Goal: Information Seeking & Learning: Learn about a topic

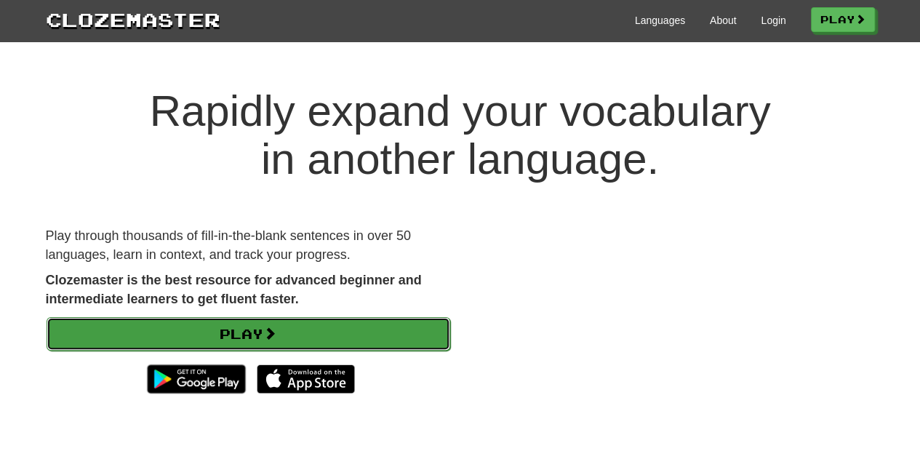
click at [363, 346] on link "Play" at bounding box center [249, 333] width 404 height 33
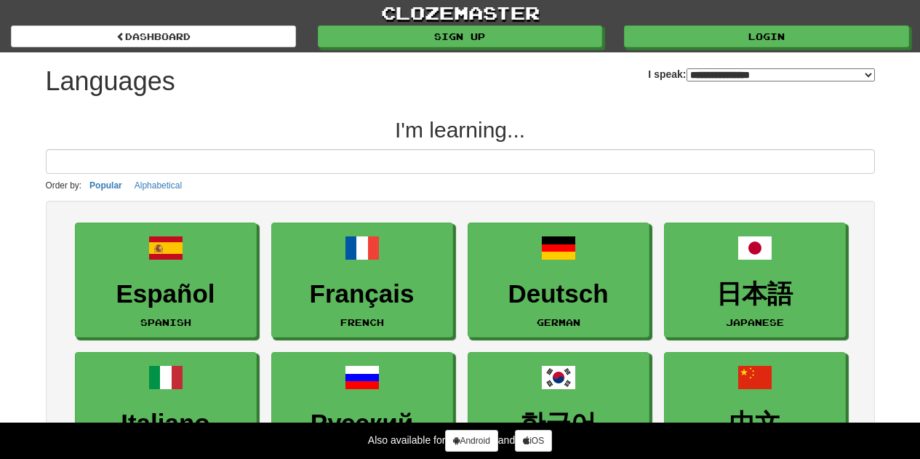
select select "*******"
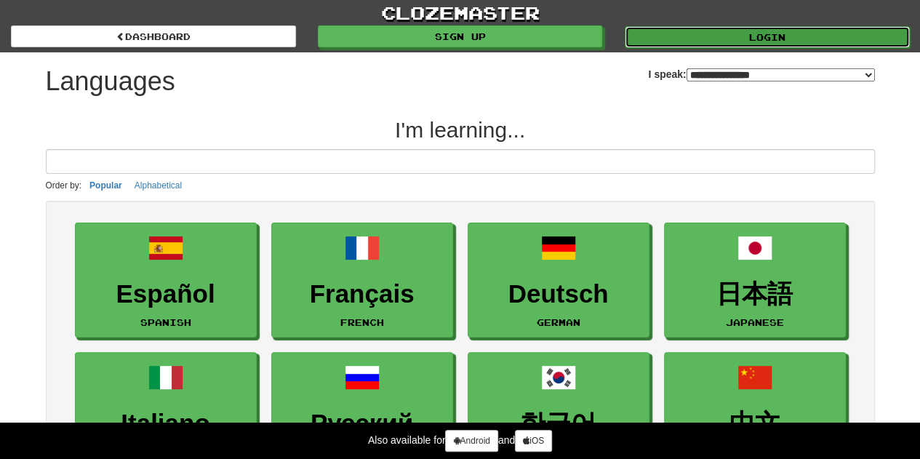
click at [697, 44] on link "Login" at bounding box center [767, 37] width 285 height 22
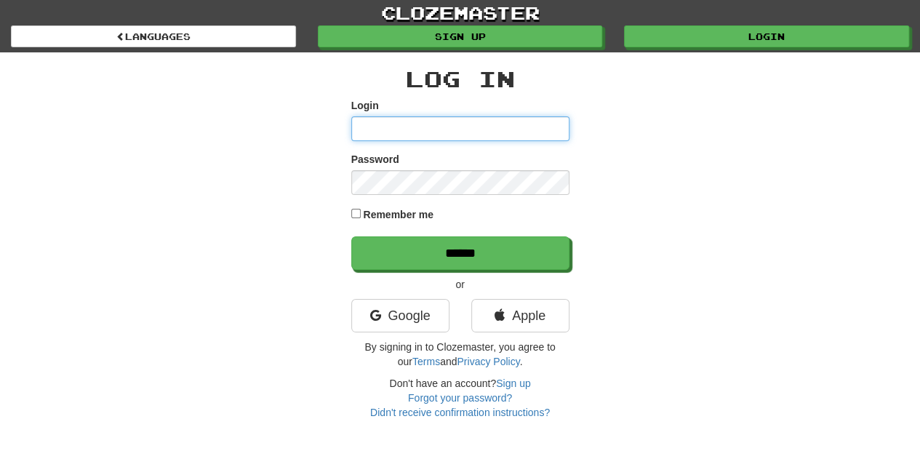
type input "**********"
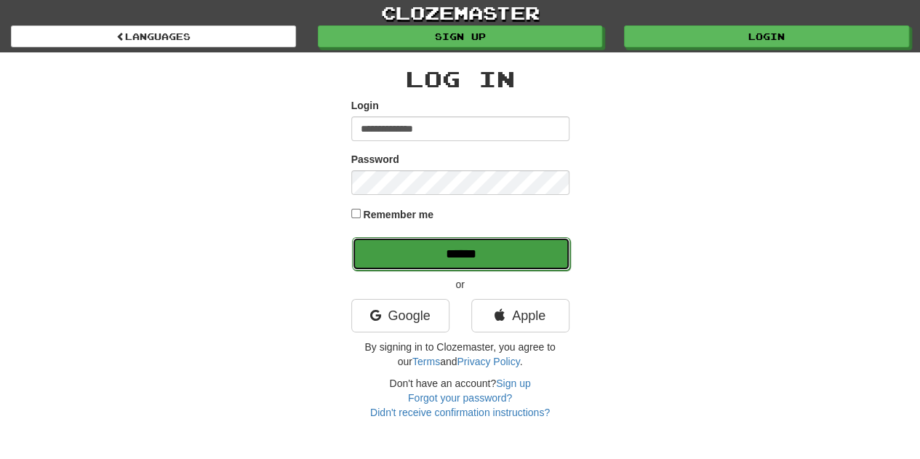
click at [445, 263] on input "******" at bounding box center [461, 253] width 218 height 33
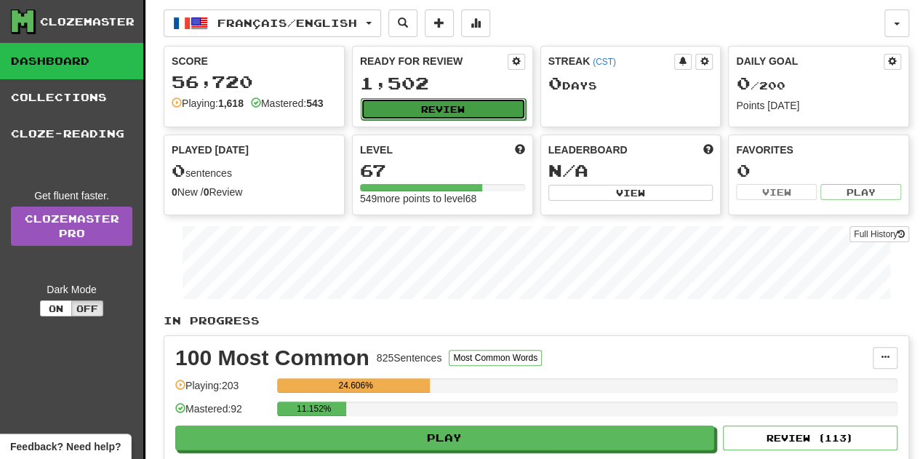
click at [455, 100] on button "Review" at bounding box center [443, 109] width 165 height 22
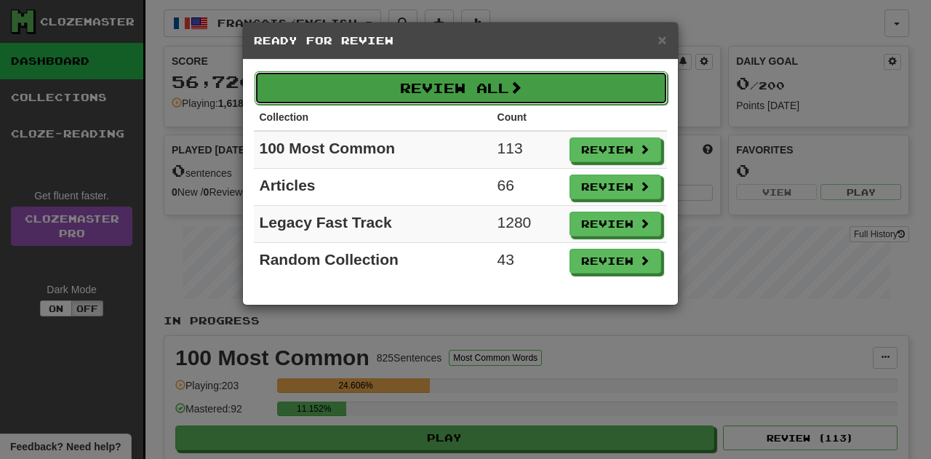
click at [512, 89] on button "Review All" at bounding box center [461, 87] width 413 height 33
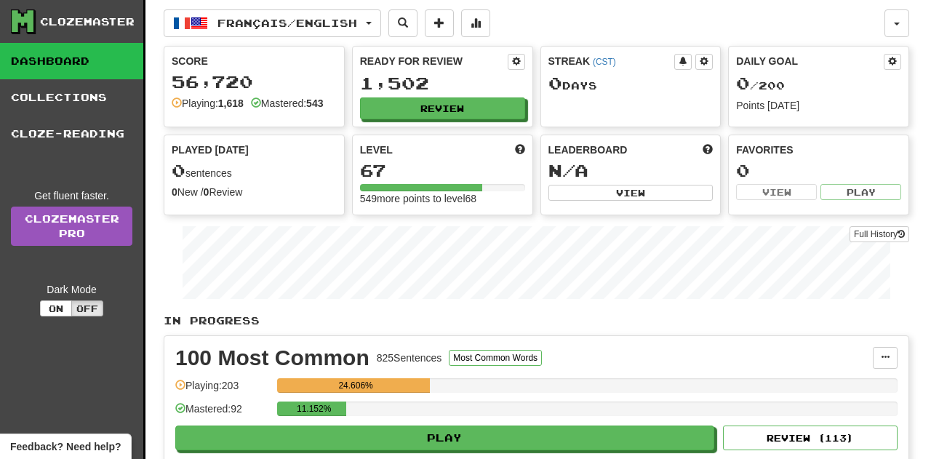
select select "**"
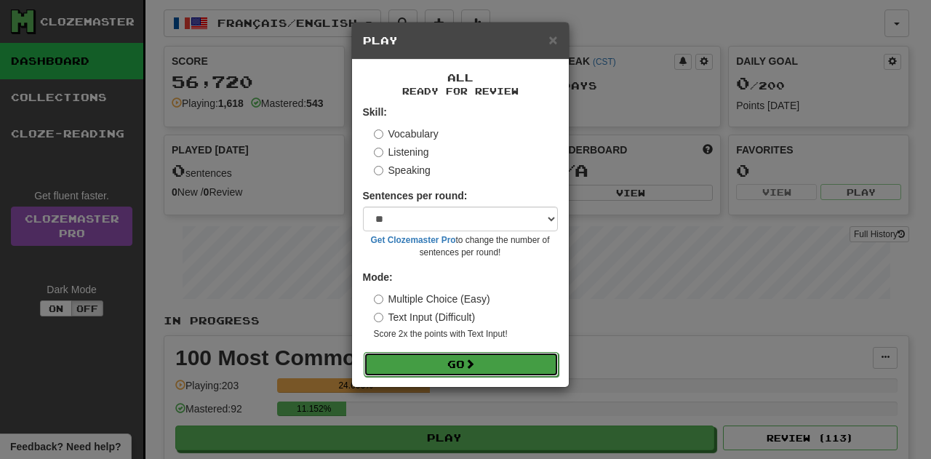
click at [463, 372] on button "Go" at bounding box center [461, 364] width 195 height 25
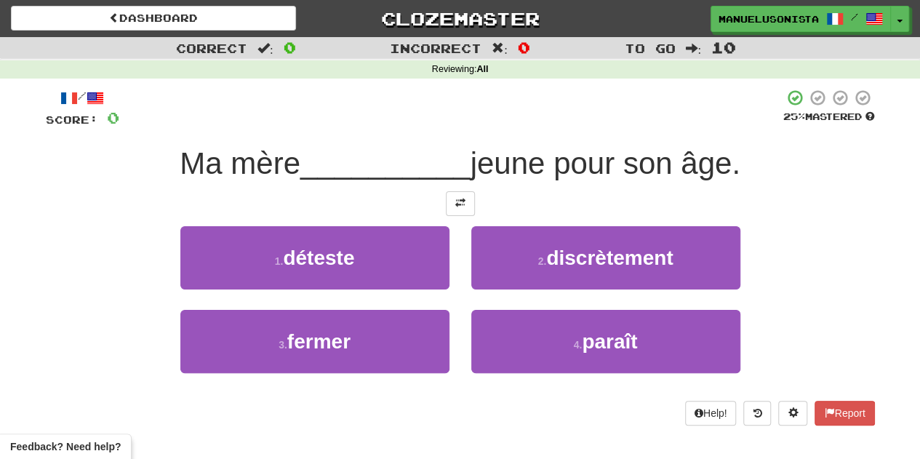
click at [255, 294] on div "1 . déteste" at bounding box center [315, 268] width 291 height 84
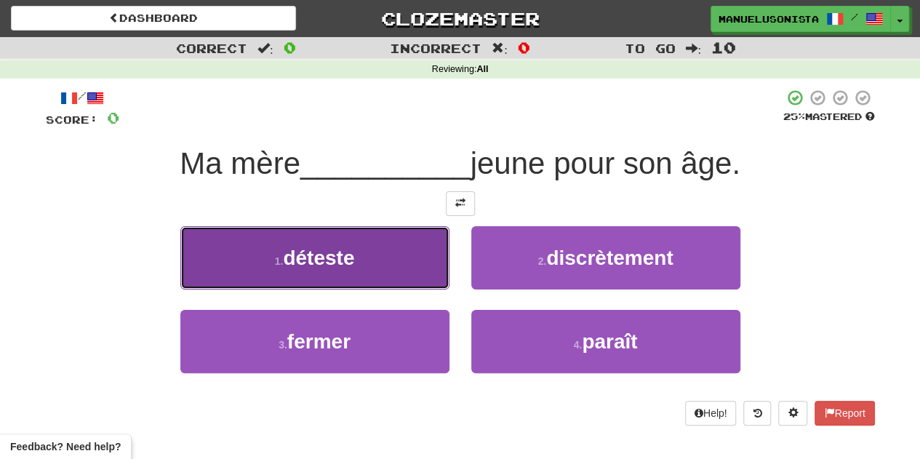
click at [271, 275] on button "1 . déteste" at bounding box center [314, 257] width 269 height 63
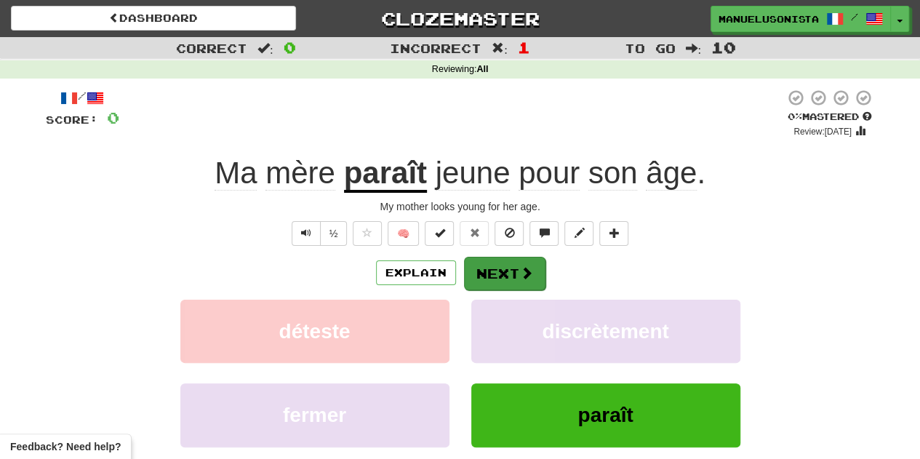
click at [473, 272] on button "Next" at bounding box center [504, 273] width 81 height 33
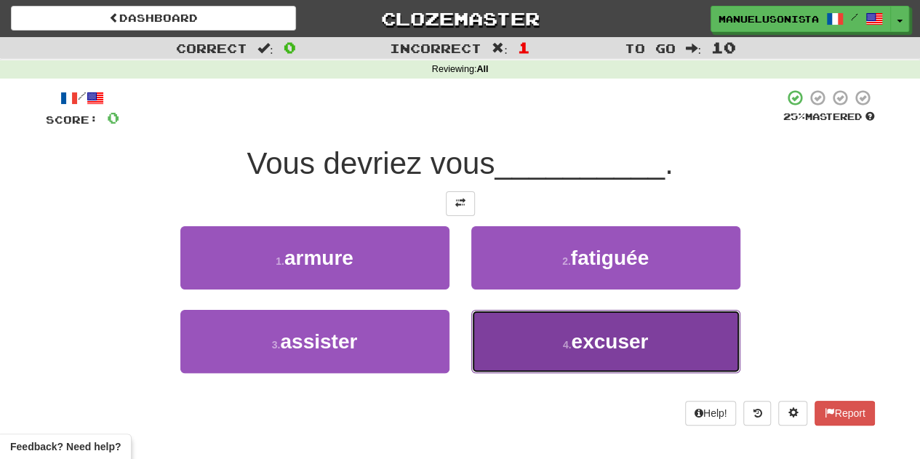
click at [490, 318] on button "4 . excuser" at bounding box center [605, 341] width 269 height 63
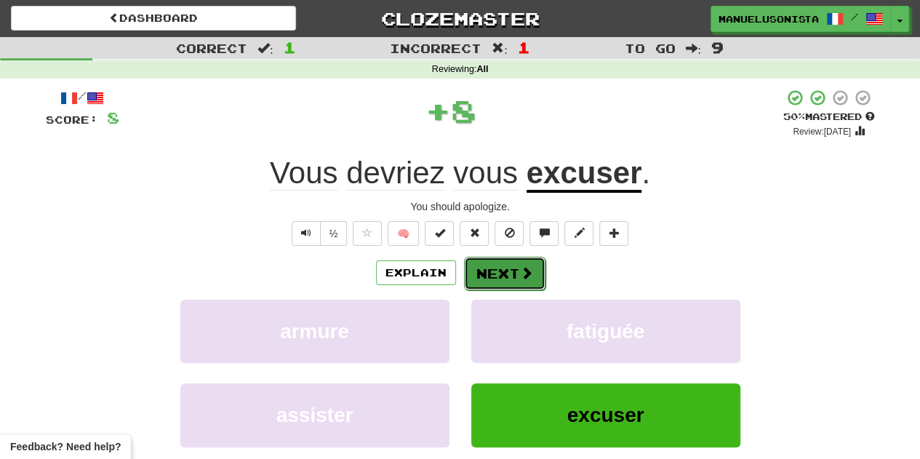
click at [485, 276] on button "Next" at bounding box center [504, 273] width 81 height 33
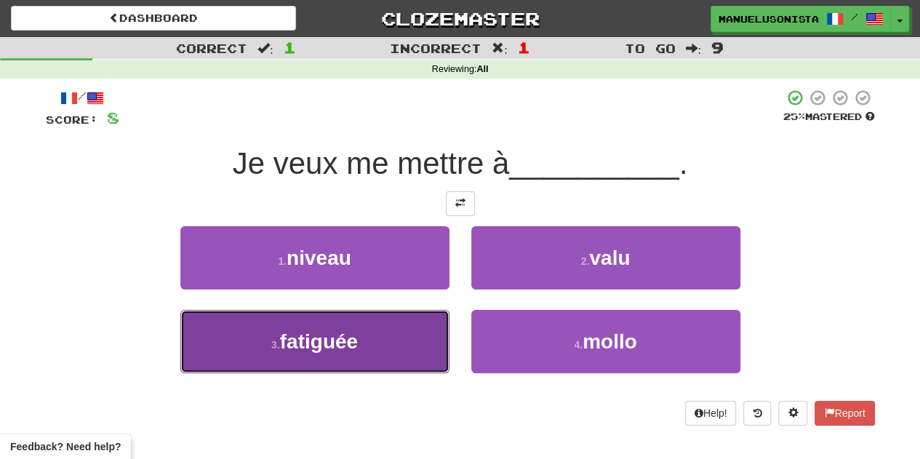
click at [443, 316] on button "3 . fatiguée" at bounding box center [314, 341] width 269 height 63
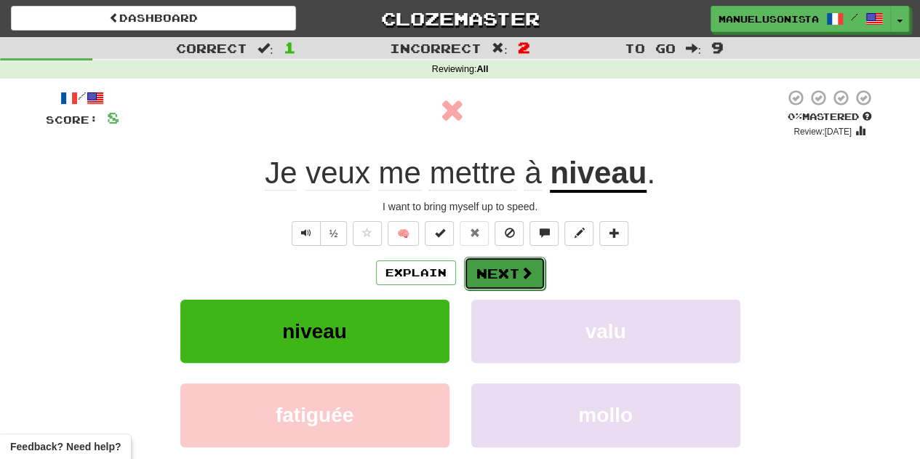
click at [471, 287] on button "Next" at bounding box center [504, 273] width 81 height 33
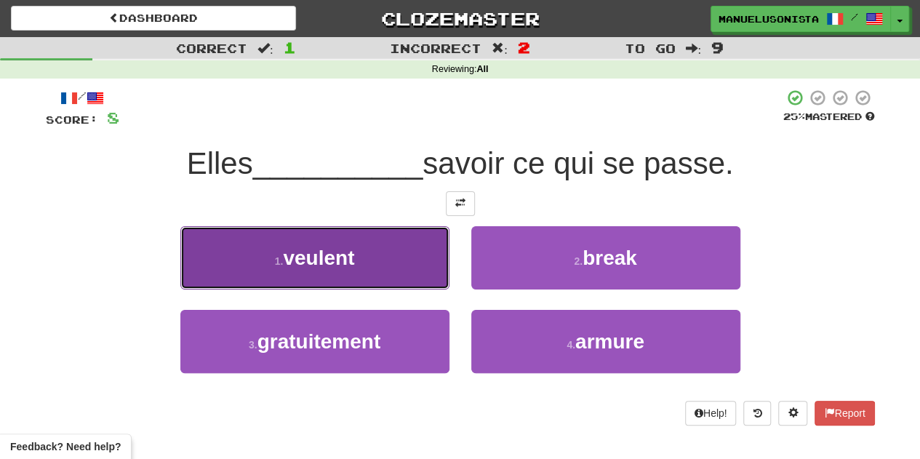
click at [434, 281] on button "1 . veulent" at bounding box center [314, 257] width 269 height 63
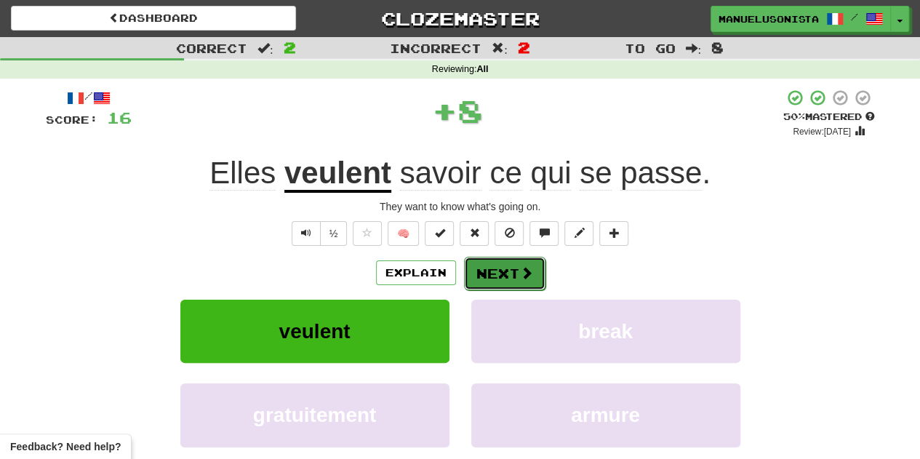
click at [483, 274] on button "Next" at bounding box center [504, 273] width 81 height 33
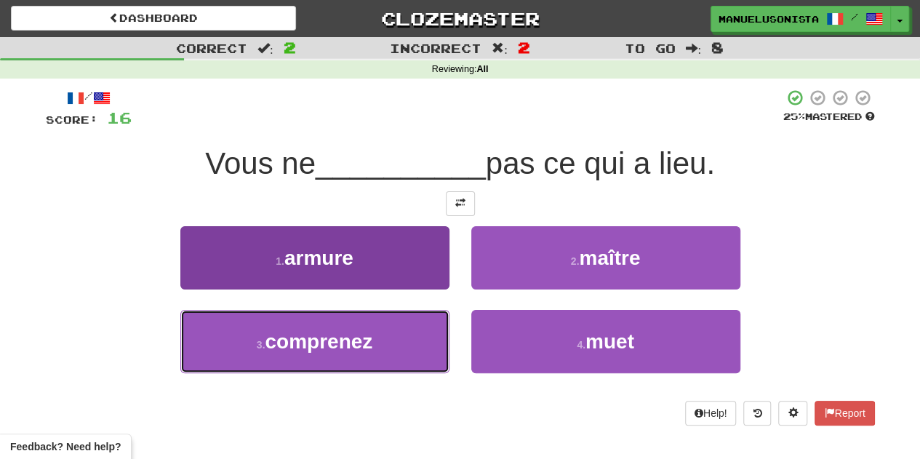
click at [419, 327] on button "3 . comprenez" at bounding box center [314, 341] width 269 height 63
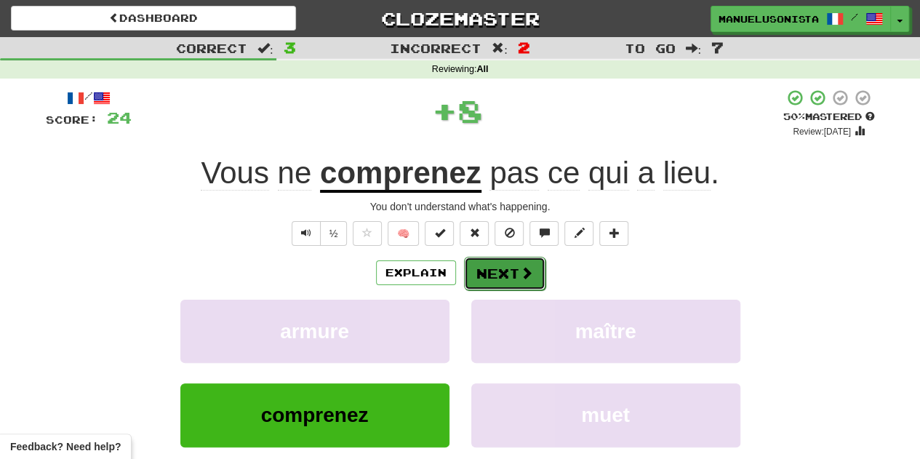
click at [504, 276] on button "Next" at bounding box center [504, 273] width 81 height 33
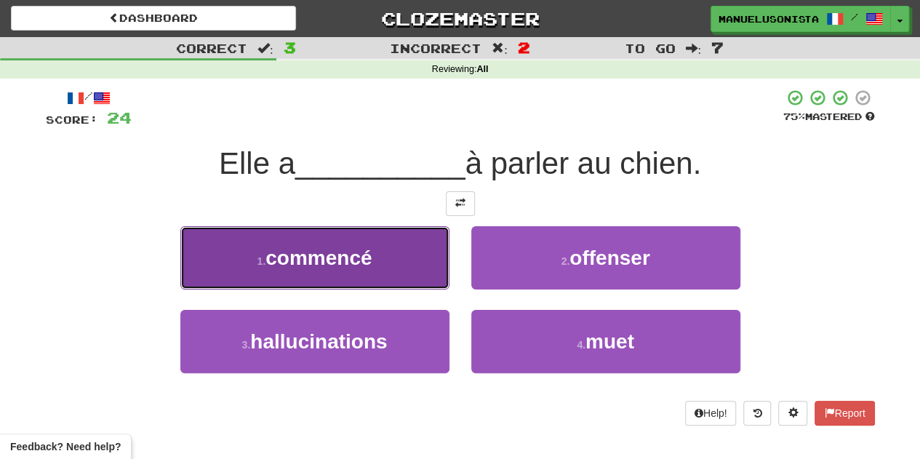
click at [390, 271] on button "1 . commencé" at bounding box center [314, 257] width 269 height 63
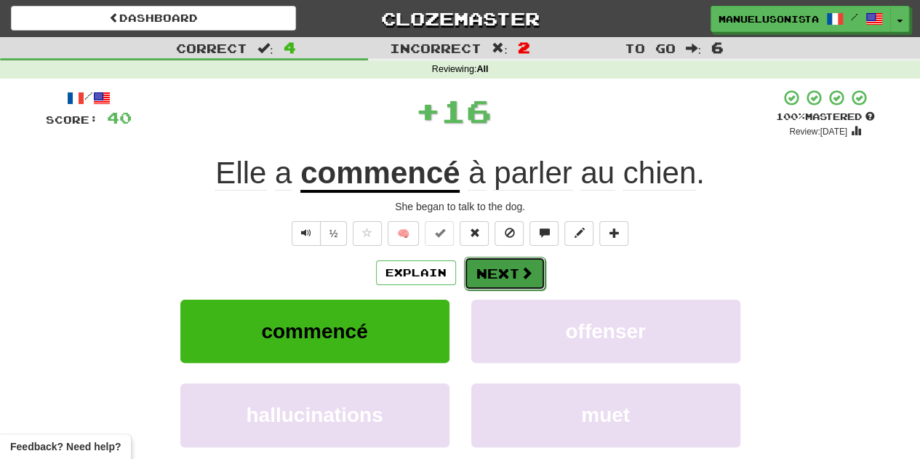
click at [475, 268] on button "Next" at bounding box center [504, 273] width 81 height 33
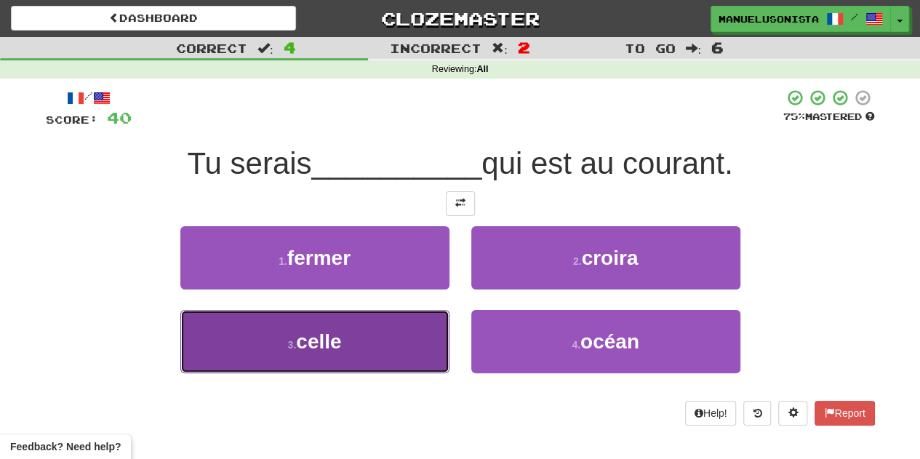
click at [434, 347] on button "3 . celle" at bounding box center [314, 341] width 269 height 63
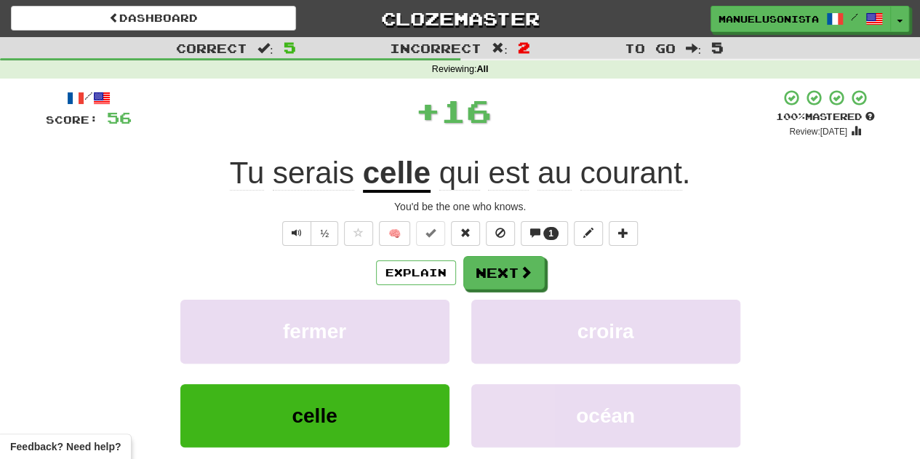
click at [479, 292] on div "Explain Next fermer croira celle océan Learn more: fermer croira celle océan" at bounding box center [460, 373] width 829 height 234
click at [490, 276] on button "Next" at bounding box center [504, 273] width 81 height 33
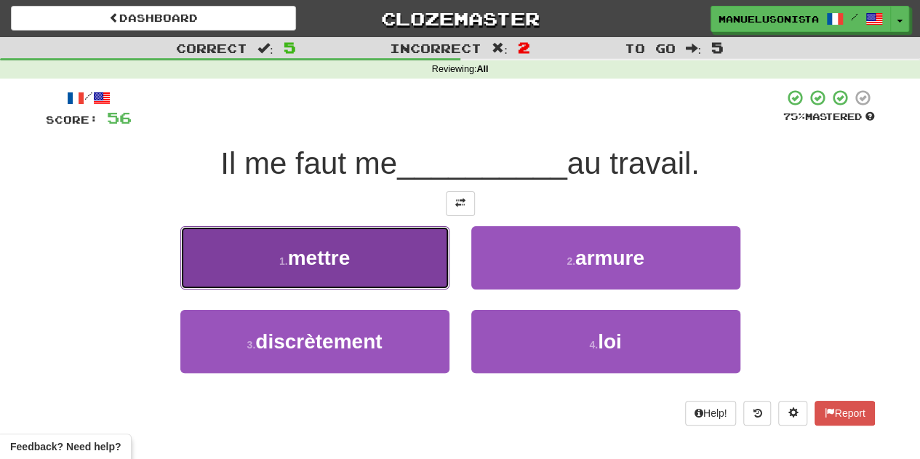
click at [405, 271] on button "1 . mettre" at bounding box center [314, 257] width 269 height 63
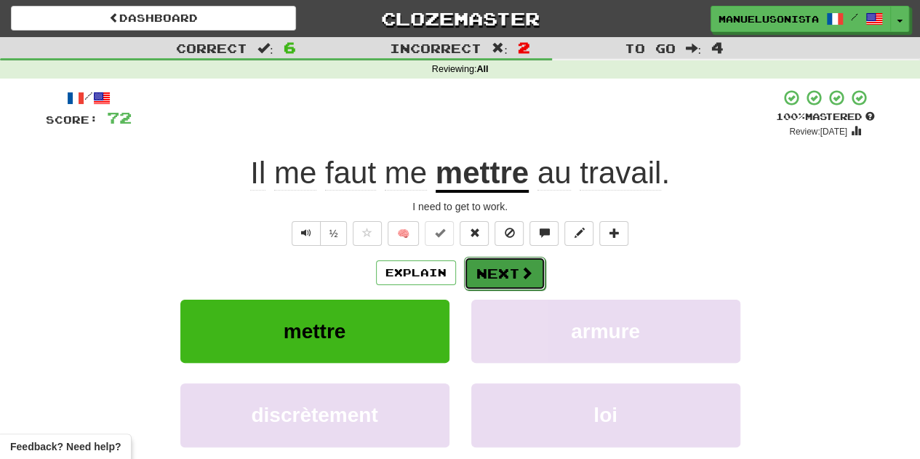
click at [477, 274] on button "Next" at bounding box center [504, 273] width 81 height 33
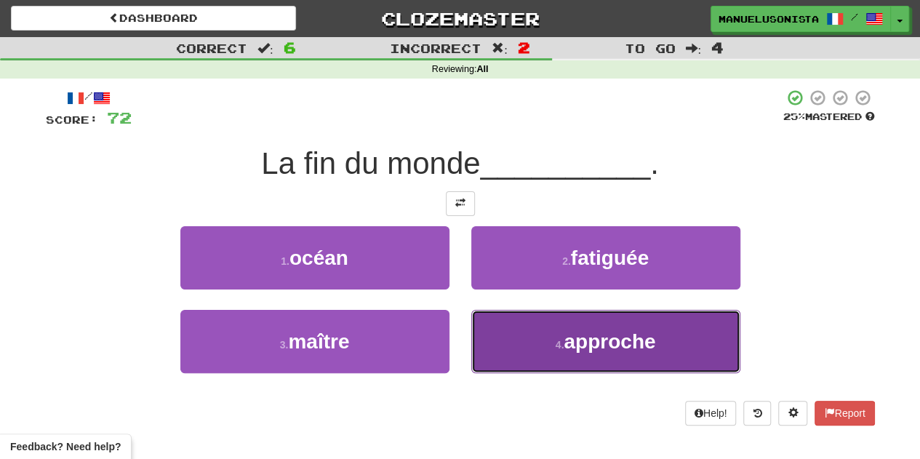
click at [517, 320] on button "4 . approche" at bounding box center [605, 341] width 269 height 63
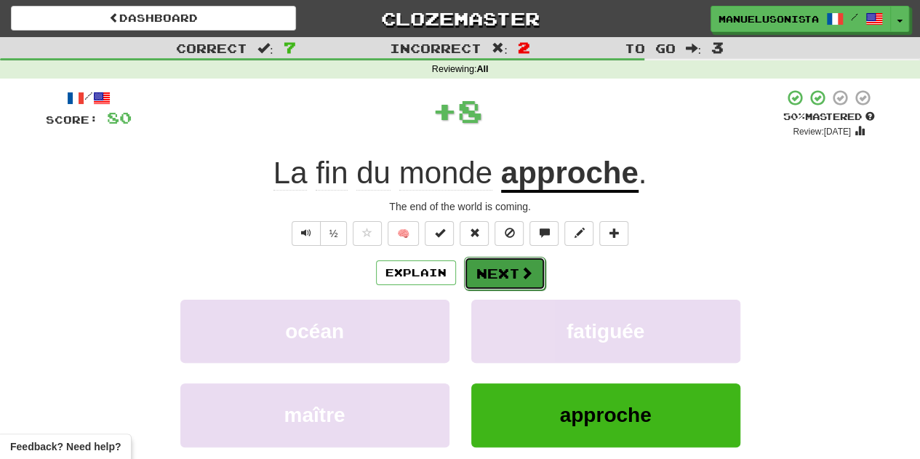
click at [499, 284] on button "Next" at bounding box center [504, 273] width 81 height 33
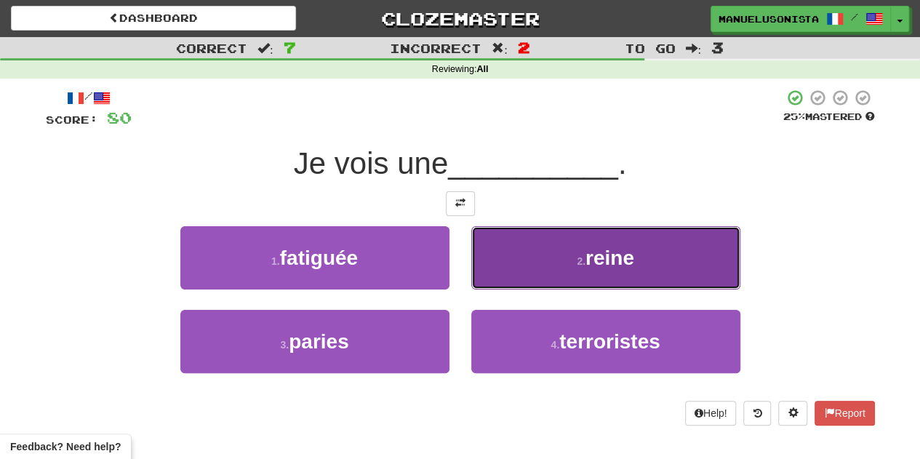
click at [471, 266] on button "2 . reine" at bounding box center [605, 257] width 269 height 63
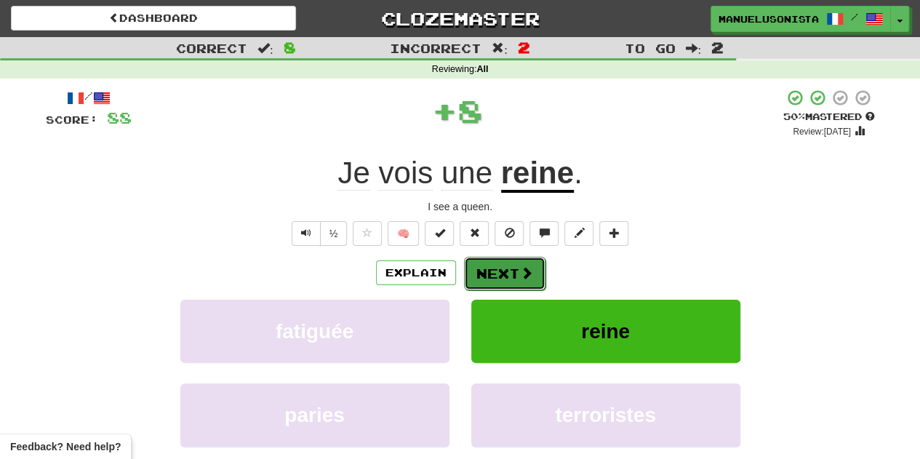
click at [475, 273] on button "Next" at bounding box center [504, 273] width 81 height 33
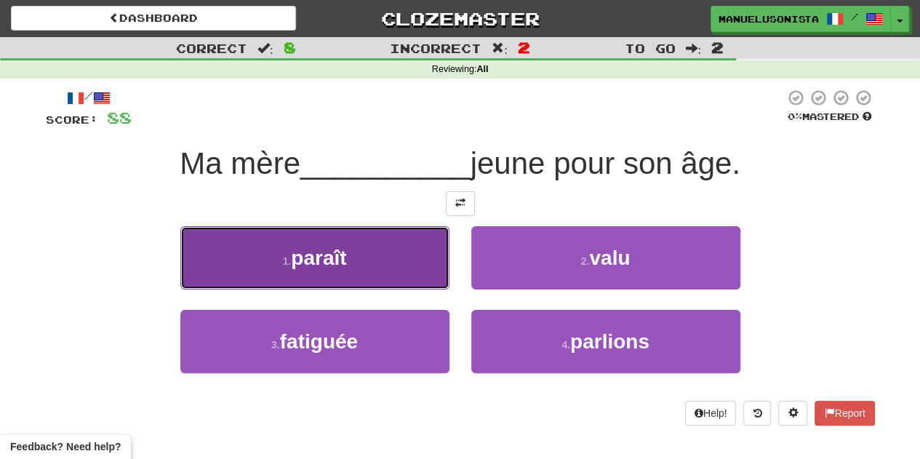
click at [406, 271] on button "1 . paraît" at bounding box center [314, 257] width 269 height 63
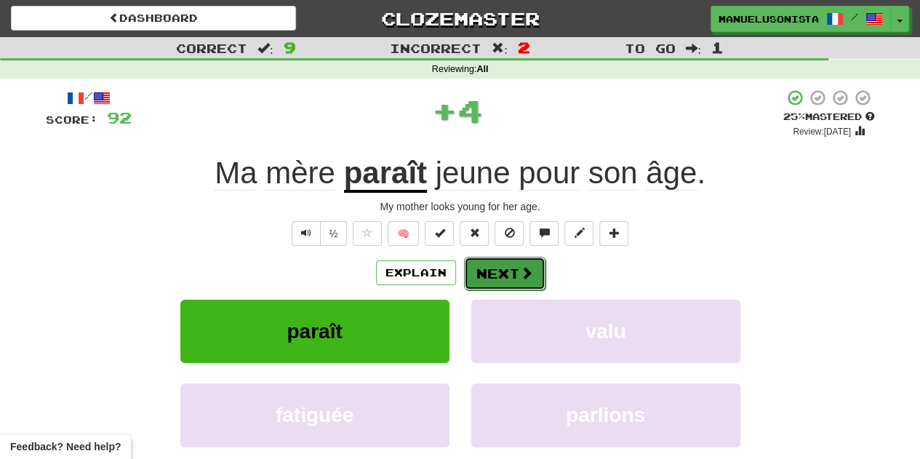
click at [502, 274] on button "Next" at bounding box center [504, 273] width 81 height 33
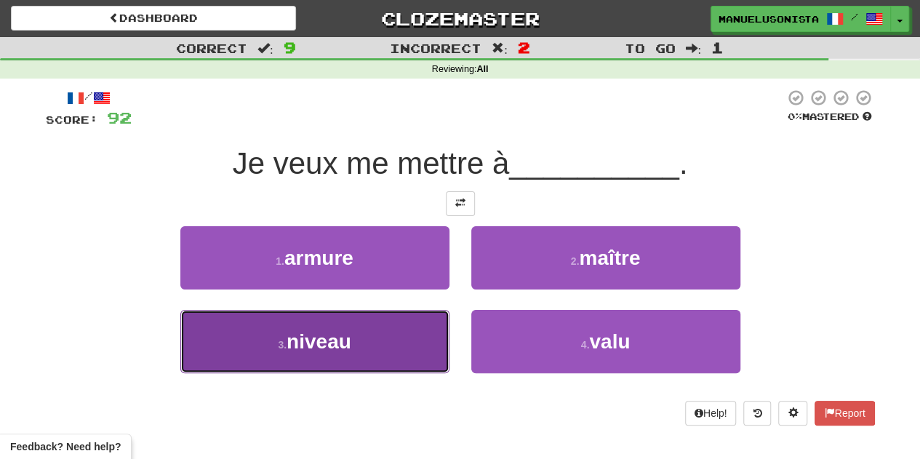
click at [430, 324] on button "3 . niveau" at bounding box center [314, 341] width 269 height 63
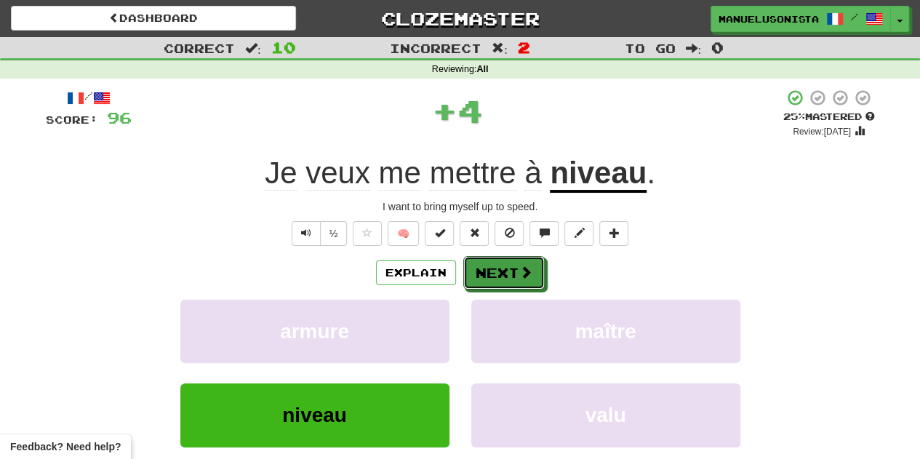
click at [477, 276] on button "Next" at bounding box center [503, 272] width 81 height 33
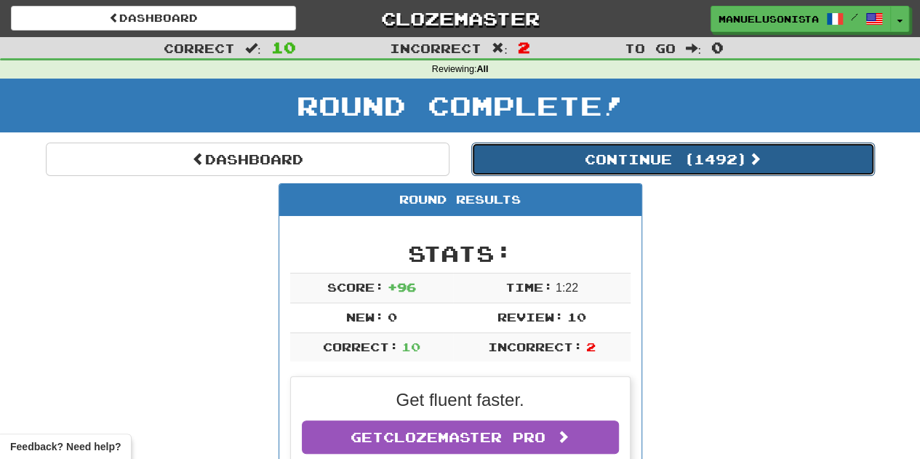
click at [650, 159] on button "Continue ( 1492 )" at bounding box center [673, 159] width 404 height 33
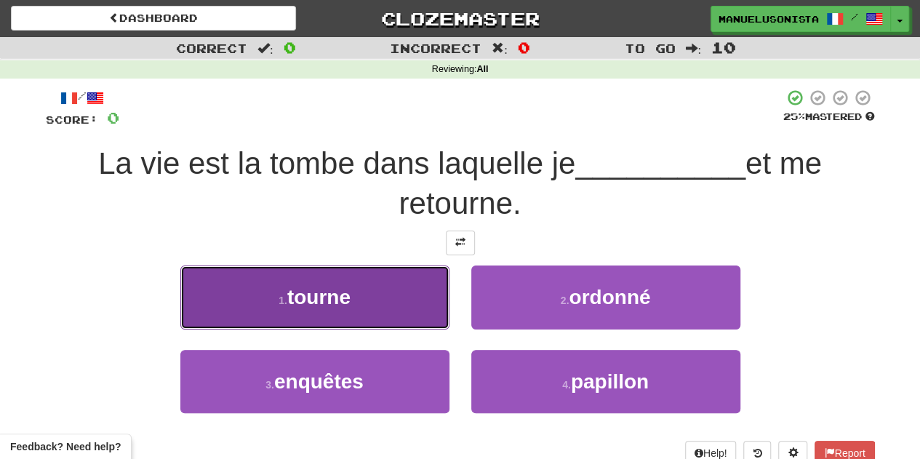
click at [425, 309] on button "1 . tourne" at bounding box center [314, 297] width 269 height 63
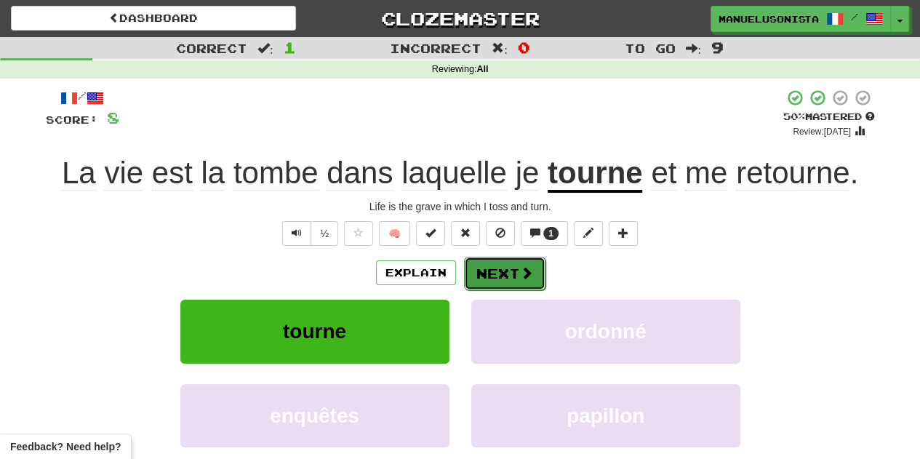
click at [490, 273] on button "Next" at bounding box center [504, 273] width 81 height 33
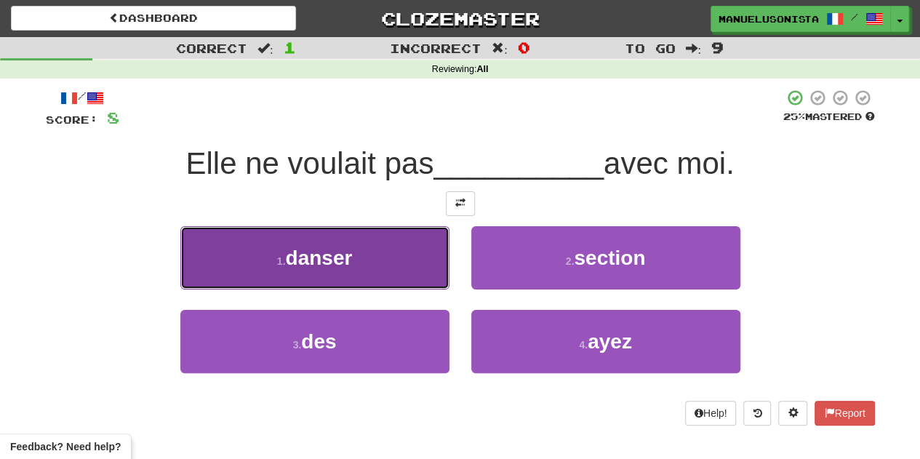
click at [434, 276] on button "1 . danser" at bounding box center [314, 257] width 269 height 63
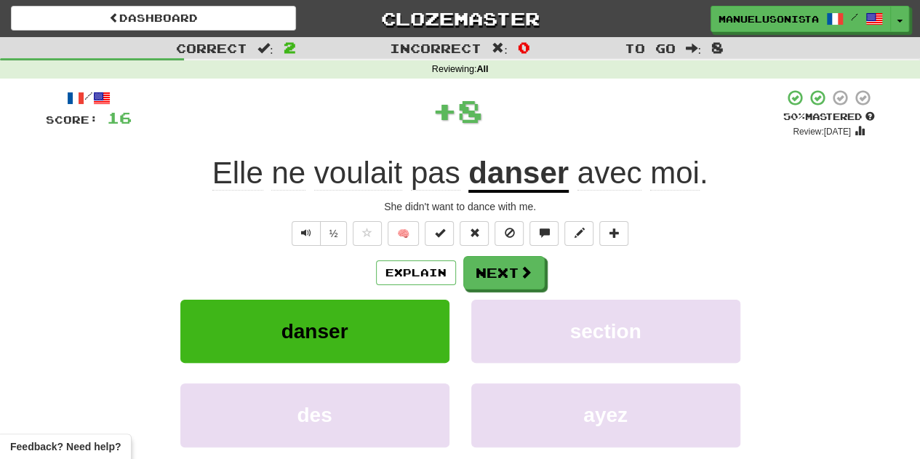
click at [558, 259] on div "Explain Next" at bounding box center [460, 272] width 829 height 33
click at [480, 303] on button "section" at bounding box center [605, 331] width 269 height 63
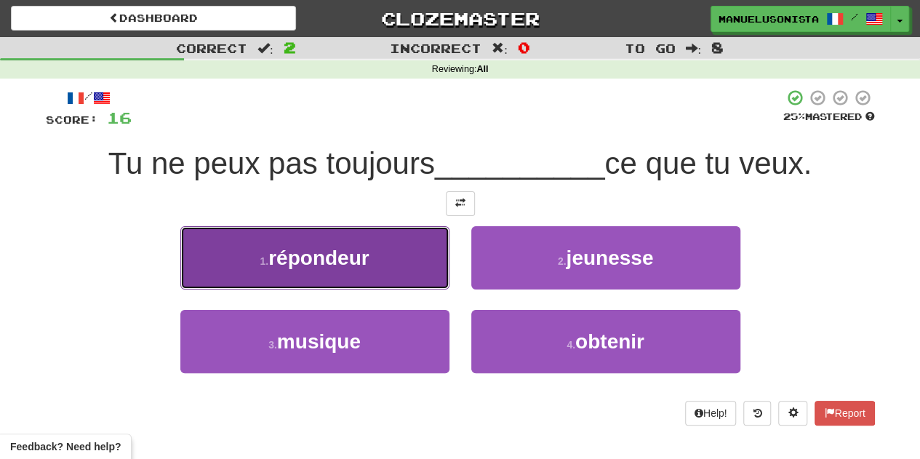
click at [386, 285] on button "1 . répondeur" at bounding box center [314, 257] width 269 height 63
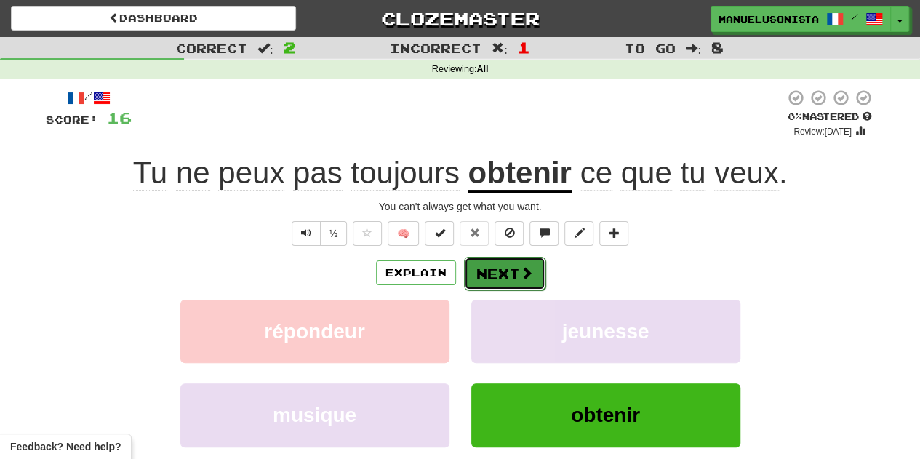
click at [486, 277] on button "Next" at bounding box center [504, 273] width 81 height 33
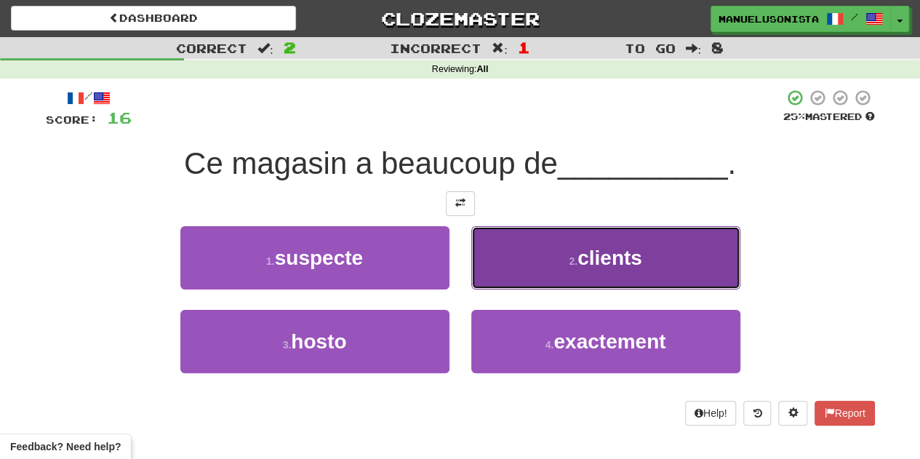
click at [483, 271] on button "2 . clients" at bounding box center [605, 257] width 269 height 63
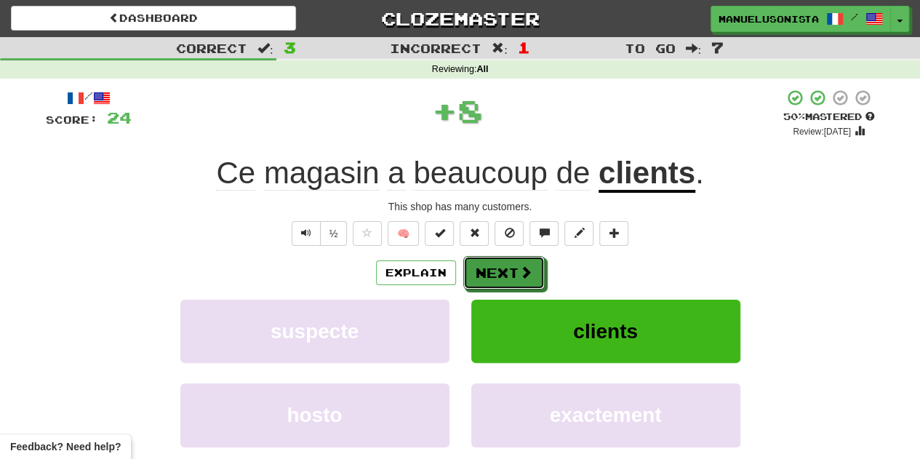
click at [485, 271] on button "Next" at bounding box center [503, 272] width 81 height 33
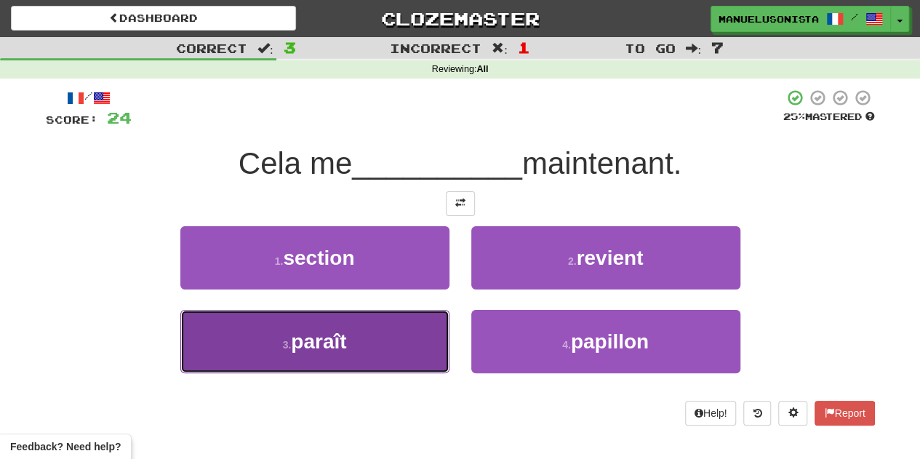
click at [432, 314] on button "3 . paraît" at bounding box center [314, 341] width 269 height 63
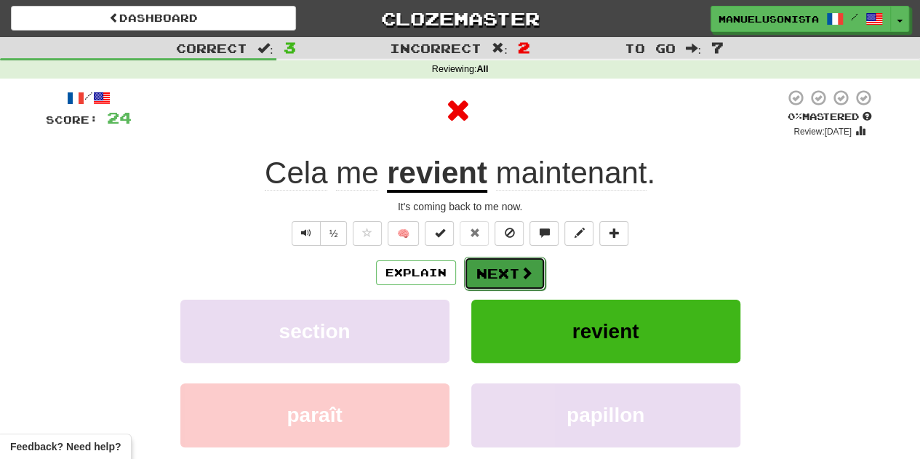
click at [476, 276] on button "Next" at bounding box center [504, 273] width 81 height 33
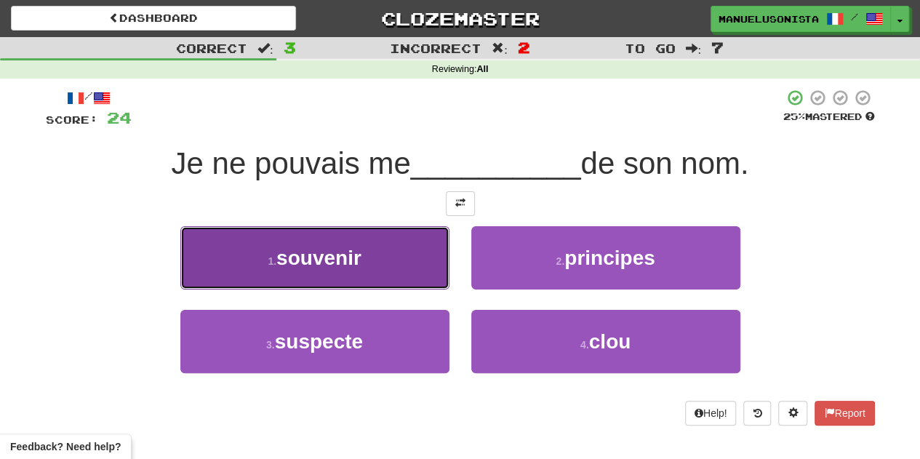
click at [441, 284] on button "1 . souvenir" at bounding box center [314, 257] width 269 height 63
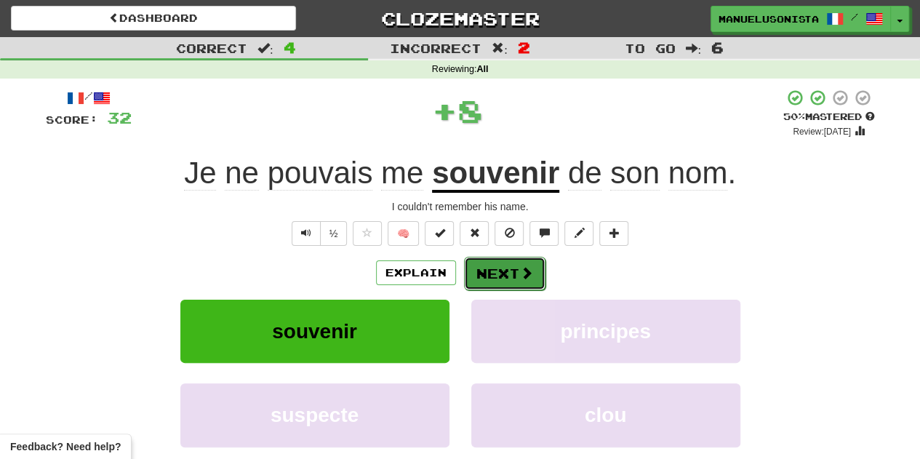
click at [478, 276] on button "Next" at bounding box center [504, 273] width 81 height 33
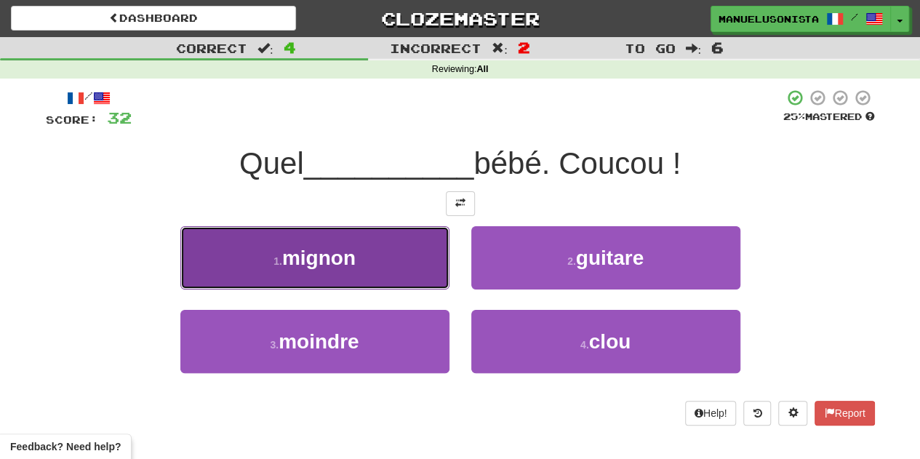
click at [420, 284] on button "1 . mignon" at bounding box center [314, 257] width 269 height 63
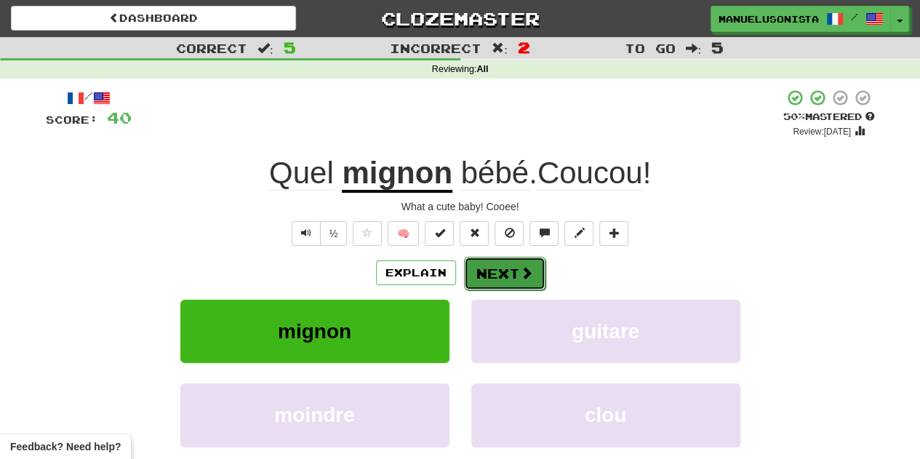
click at [486, 282] on button "Next" at bounding box center [504, 273] width 81 height 33
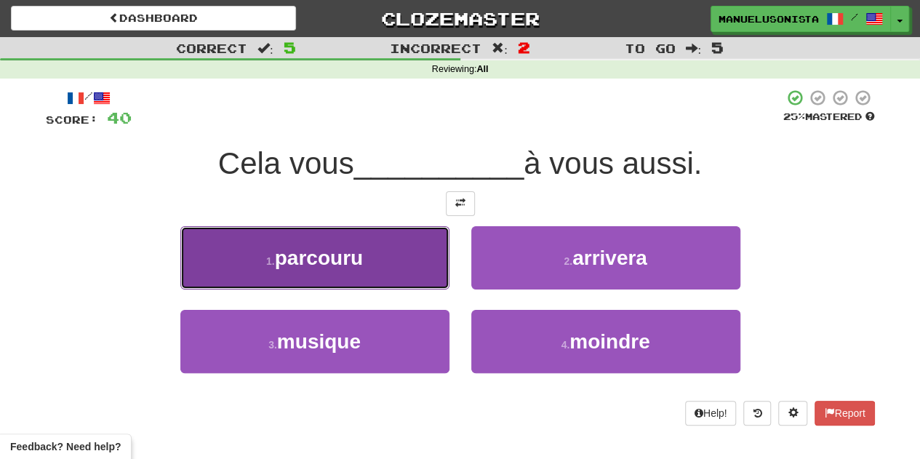
click at [436, 276] on button "1 . parcouru" at bounding box center [314, 257] width 269 height 63
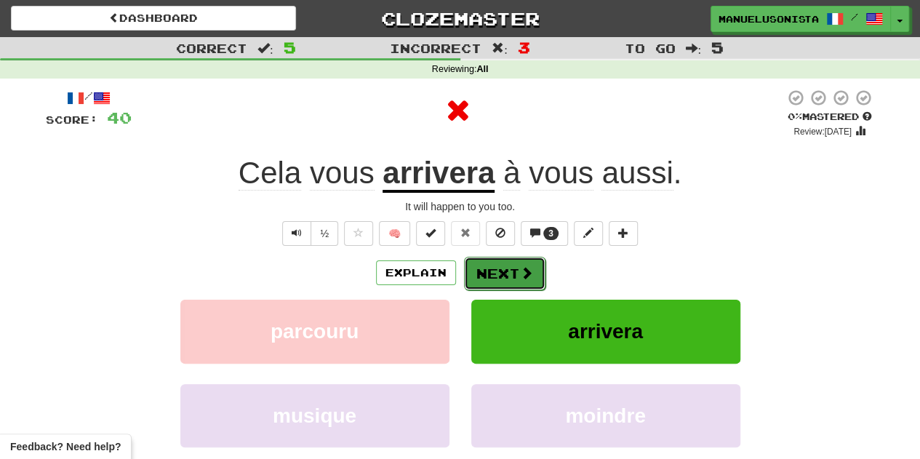
click at [493, 271] on button "Next" at bounding box center [504, 273] width 81 height 33
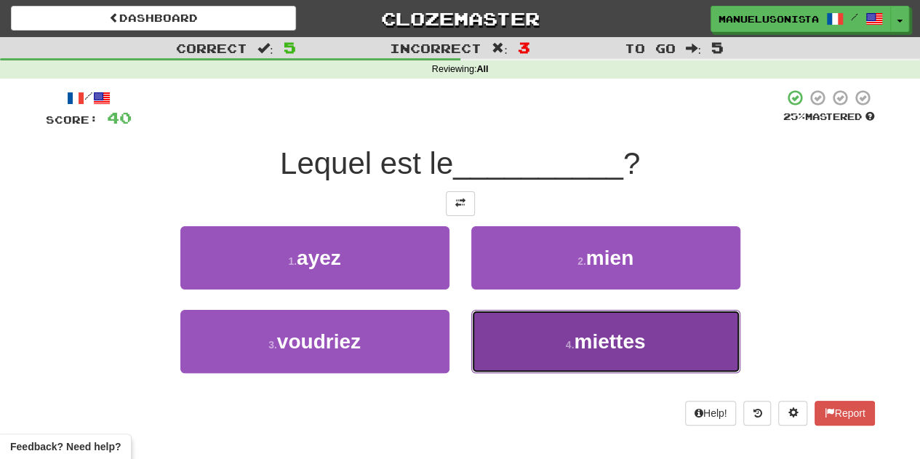
click at [580, 323] on button "4 . miettes" at bounding box center [605, 341] width 269 height 63
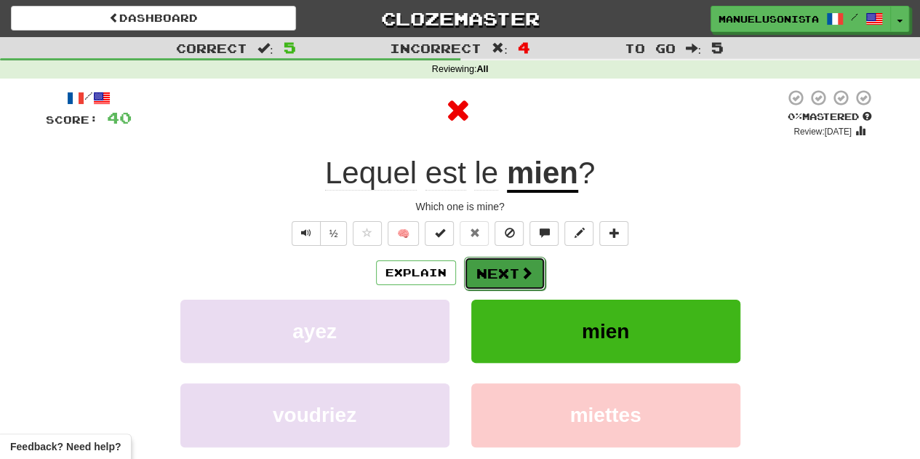
click at [531, 276] on button "Next" at bounding box center [504, 273] width 81 height 33
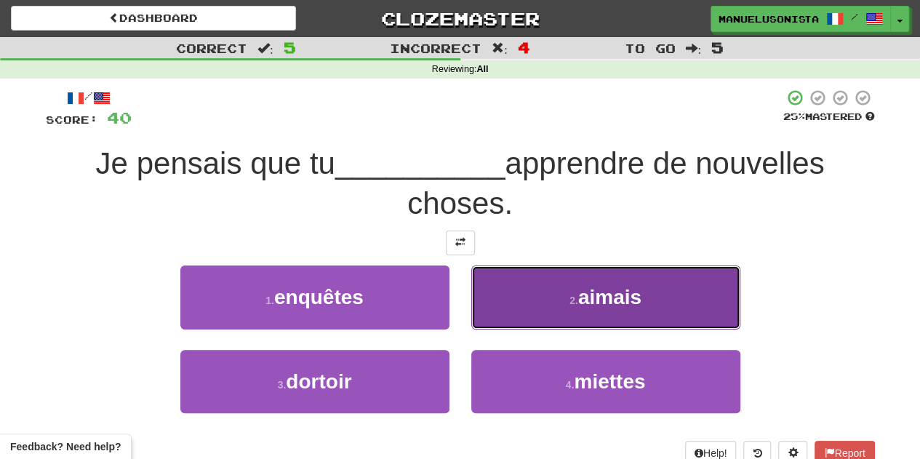
click at [496, 300] on button "2 . aimais" at bounding box center [605, 297] width 269 height 63
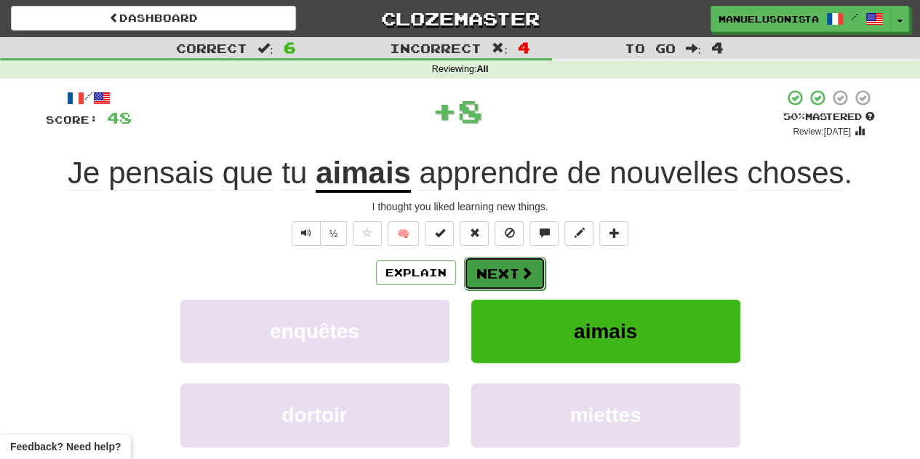
click at [496, 278] on button "Next" at bounding box center [504, 273] width 81 height 33
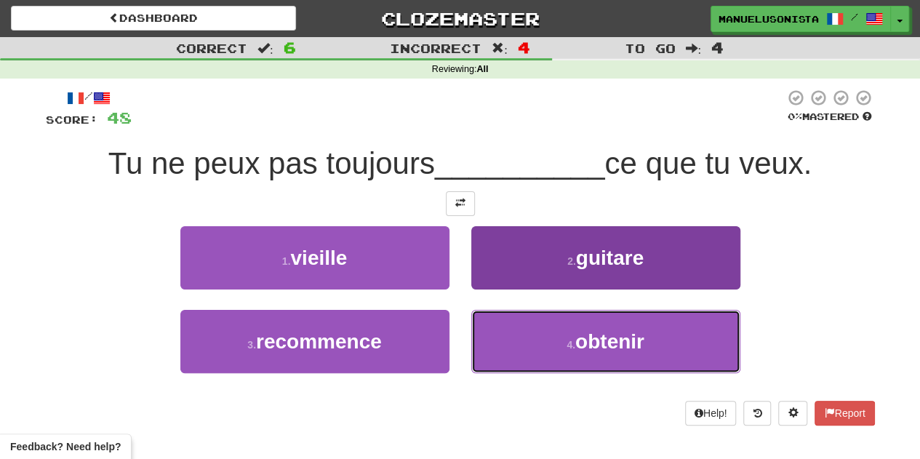
click at [482, 314] on button "4 . obtenir" at bounding box center [605, 341] width 269 height 63
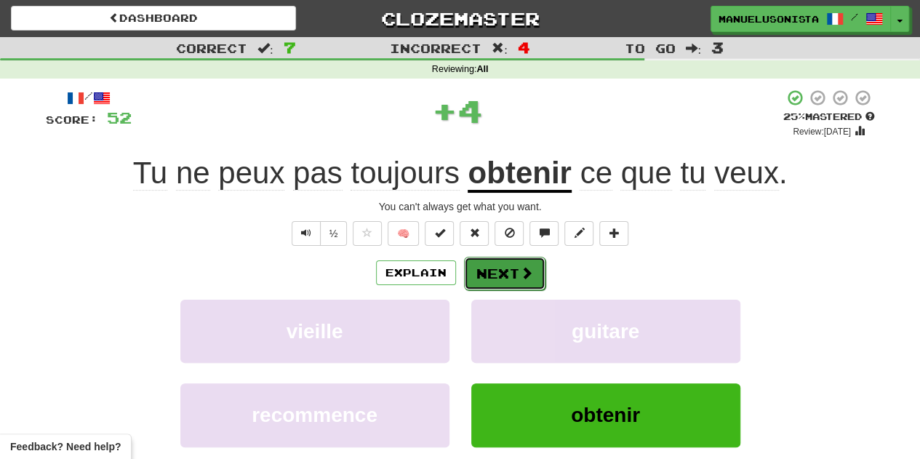
click at [492, 268] on button "Next" at bounding box center [504, 273] width 81 height 33
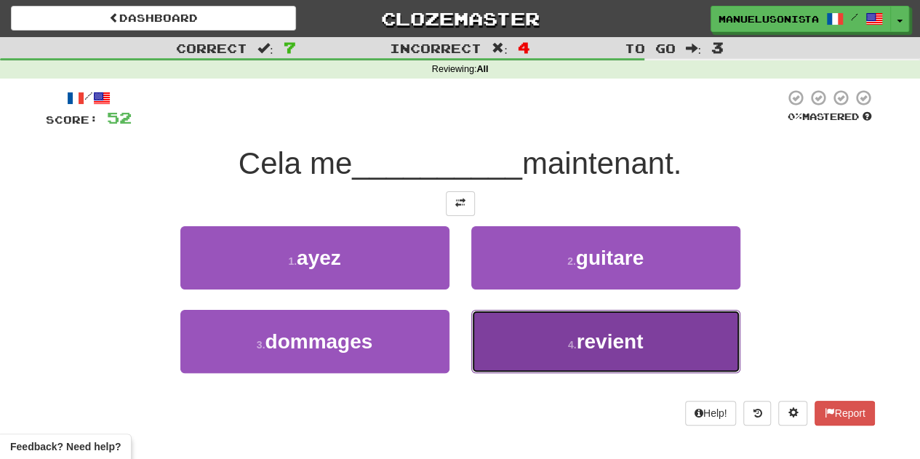
click at [486, 322] on button "4 . revient" at bounding box center [605, 341] width 269 height 63
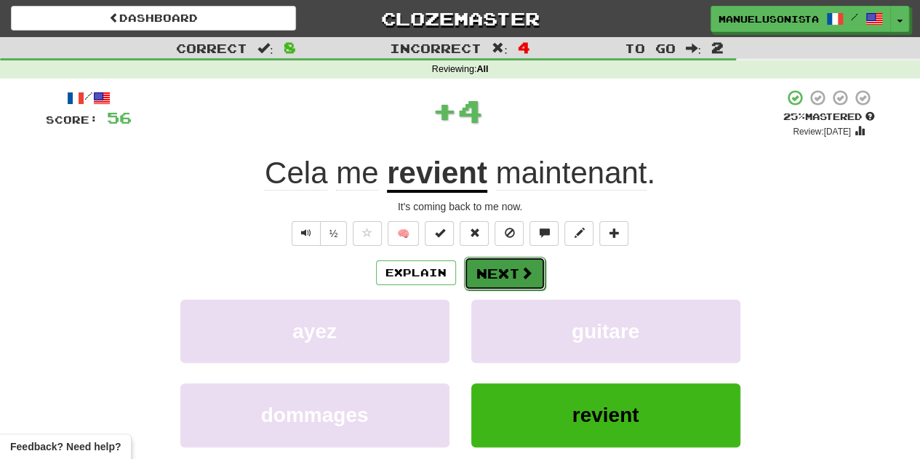
click at [484, 279] on button "Next" at bounding box center [504, 273] width 81 height 33
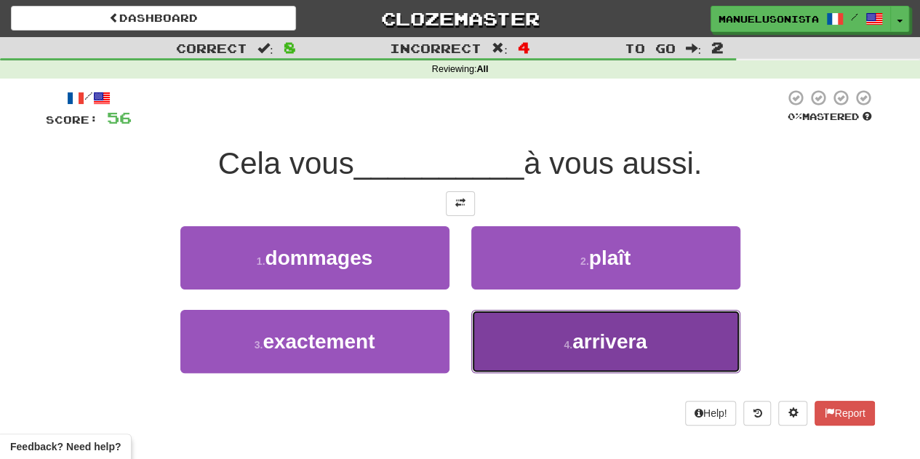
click at [490, 323] on button "4 . arrivera" at bounding box center [605, 341] width 269 height 63
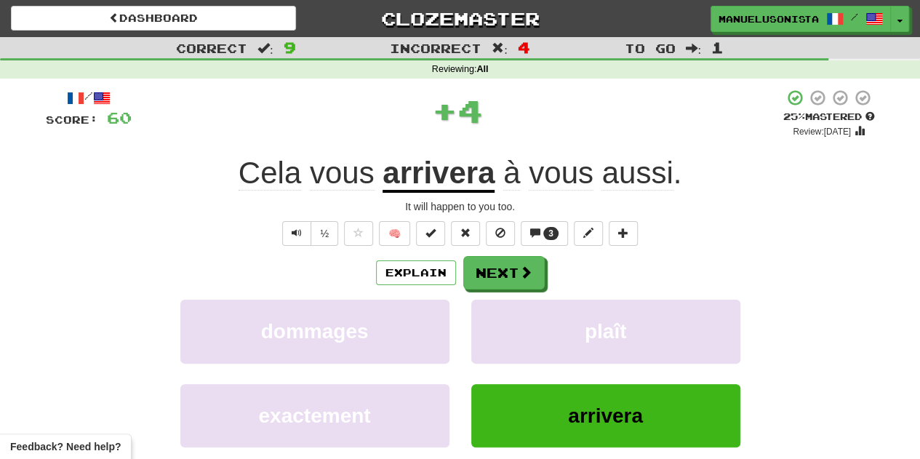
click at [496, 289] on div "Explain Next dommages plaît exactement arrivera Learn more: dommages plaît exac…" at bounding box center [460, 373] width 829 height 234
click at [496, 271] on button "Next" at bounding box center [504, 273] width 81 height 33
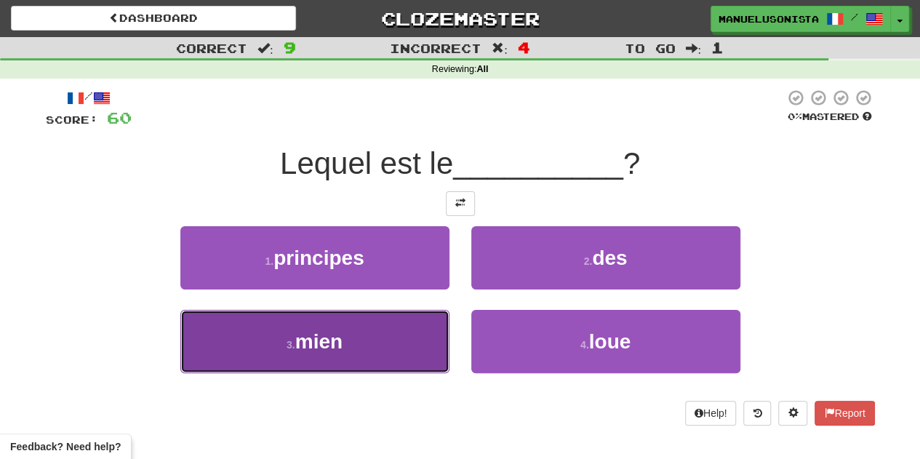
click at [429, 348] on button "3 . mien" at bounding box center [314, 341] width 269 height 63
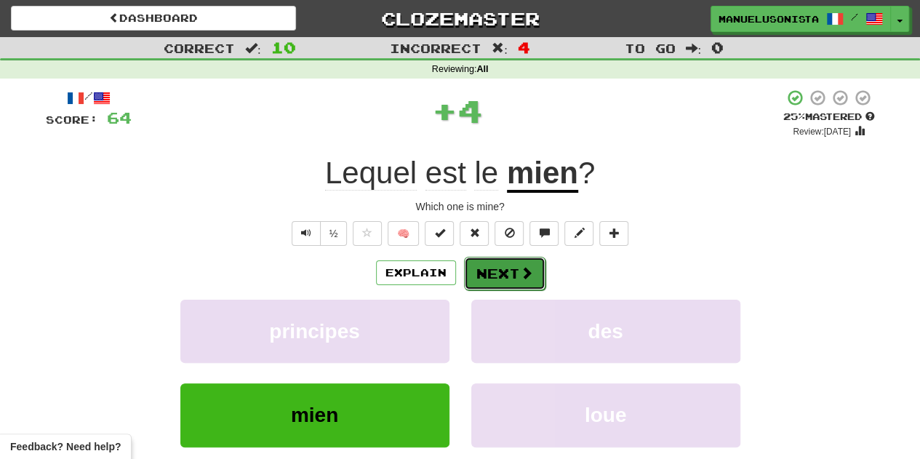
click at [464, 284] on button "Next" at bounding box center [504, 273] width 81 height 33
